Goal: Find specific page/section: Find specific page/section

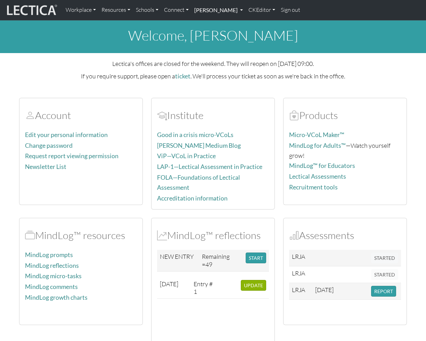
click at [241, 11] on link "[PERSON_NAME]" at bounding box center [218, 10] width 54 height 15
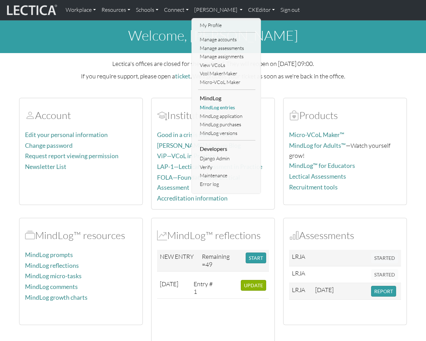
click at [224, 105] on link "MindLog entries" at bounding box center [226, 107] width 57 height 9
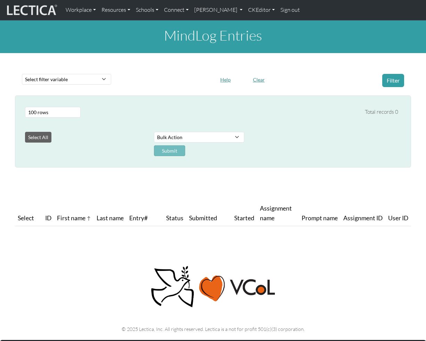
select select "100"
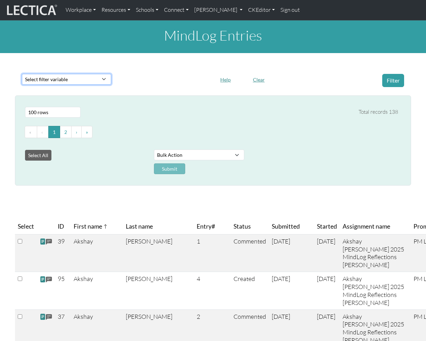
select select "purchase__assignment__id"
click option "Assignment ID" at bounding box center [0, 0] width 0 height 0
select select
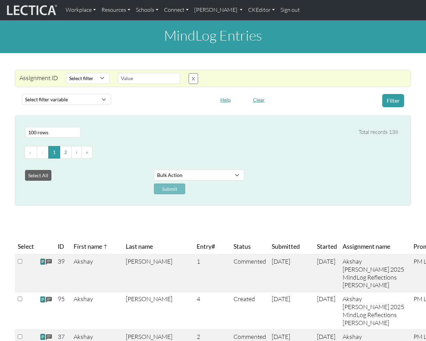
click at [149, 99] on div at bounding box center [164, 100] width 98 height 13
select select "equal"
click option "Equals" at bounding box center [0, 0] width 0 height 0
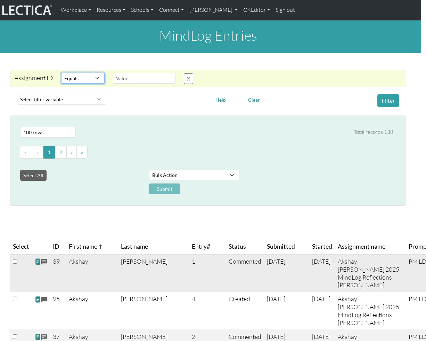
scroll to position [0, 4]
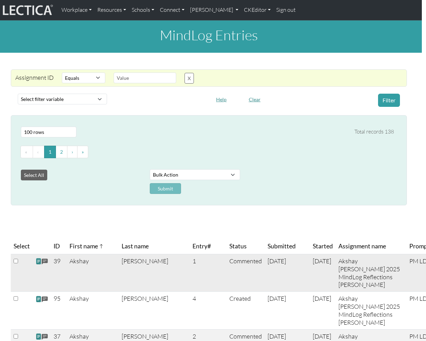
copy td "43450"
click at [149, 78] on input "text" at bounding box center [145, 78] width 62 height 11
paste input "43450"
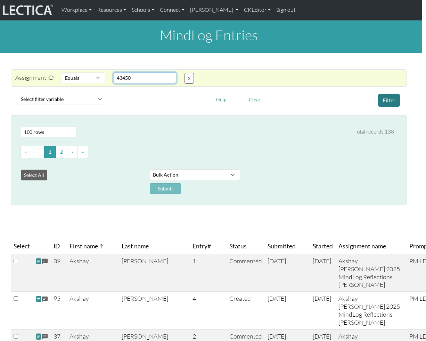
type input "43450"
click at [393, 99] on button "Filter" at bounding box center [389, 100] width 22 height 13
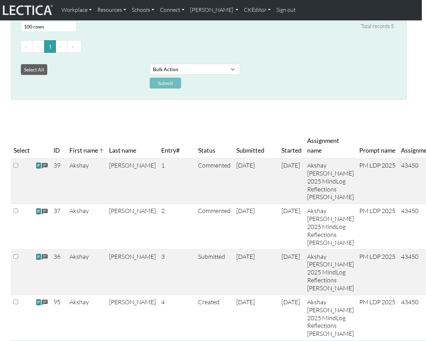
scroll to position [0, 4]
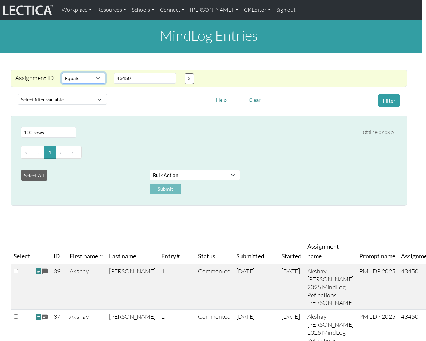
select select
click option "Select filter" at bounding box center [0, 0] width 0 height 0
click at [388, 100] on button "Filter" at bounding box center [389, 100] width 22 height 13
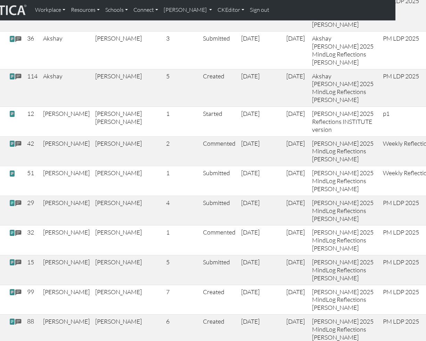
scroll to position [337, 31]
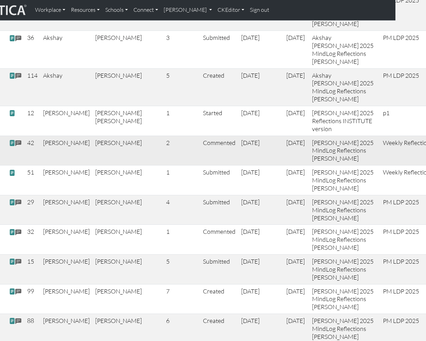
copy td "43459"
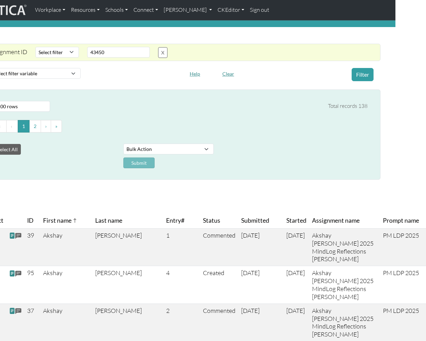
scroll to position [0, 31]
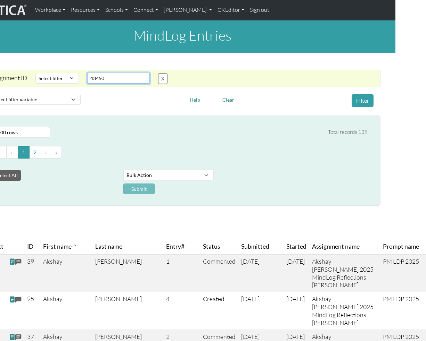
click at [117, 79] on input "43450" at bounding box center [118, 78] width 62 height 11
paste input "43459"
type input "43450,43459"
select select "in"
click option "List" at bounding box center [0, 0] width 0 height 0
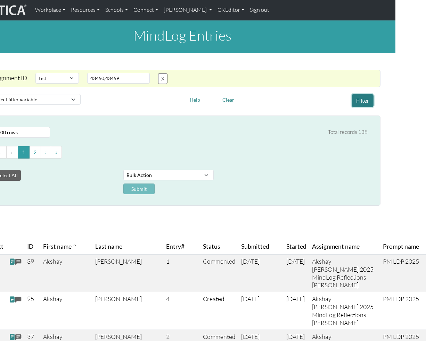
click at [364, 101] on button "Filter" at bounding box center [362, 100] width 22 height 13
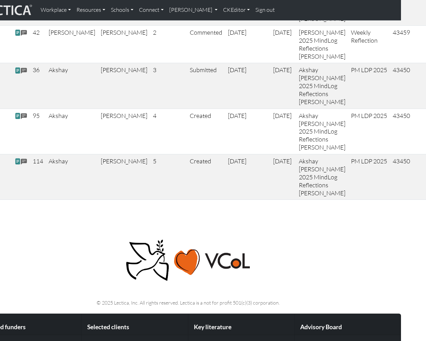
scroll to position [369, 25]
